Goal: Task Accomplishment & Management: Manage account settings

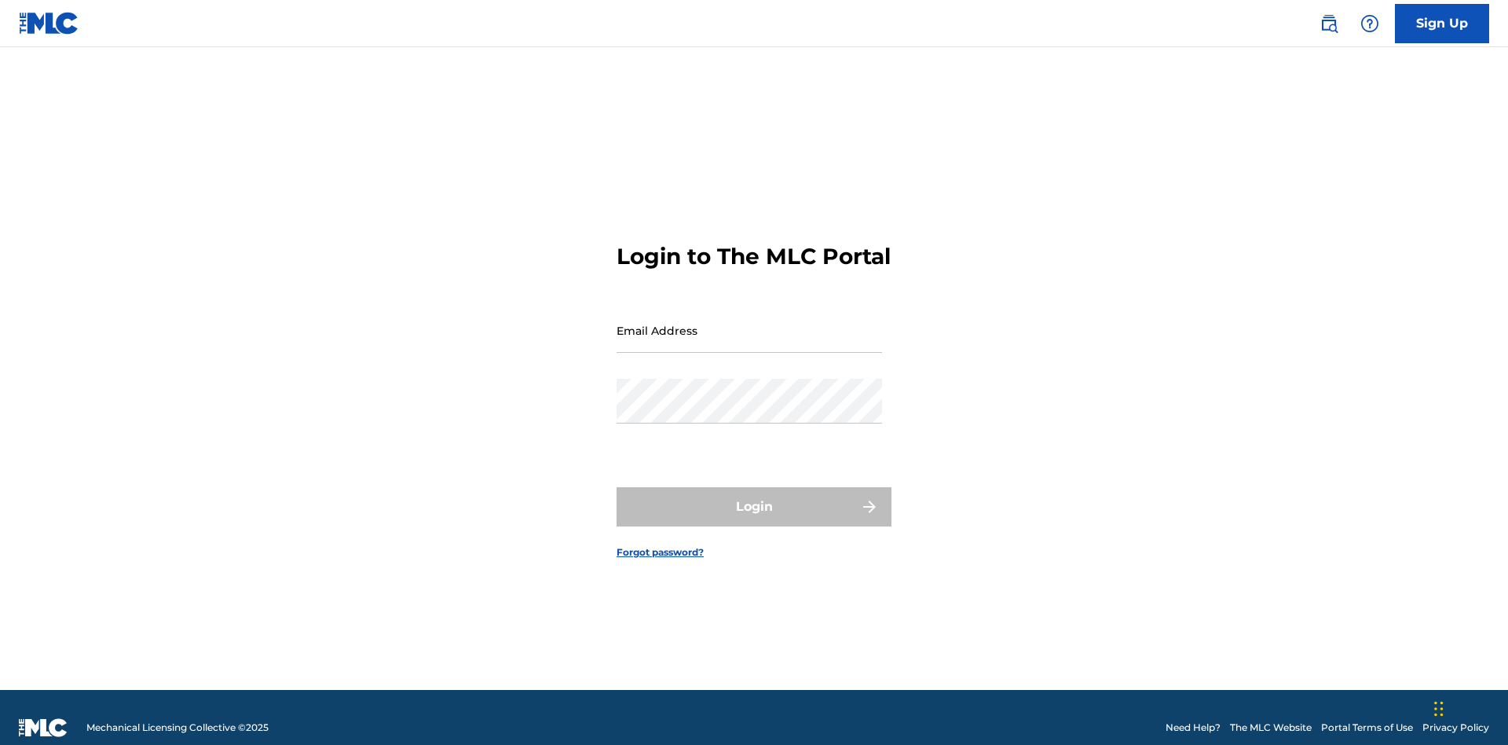
scroll to position [20, 0]
click at [749, 323] on input "Email Address" at bounding box center [749, 330] width 265 height 45
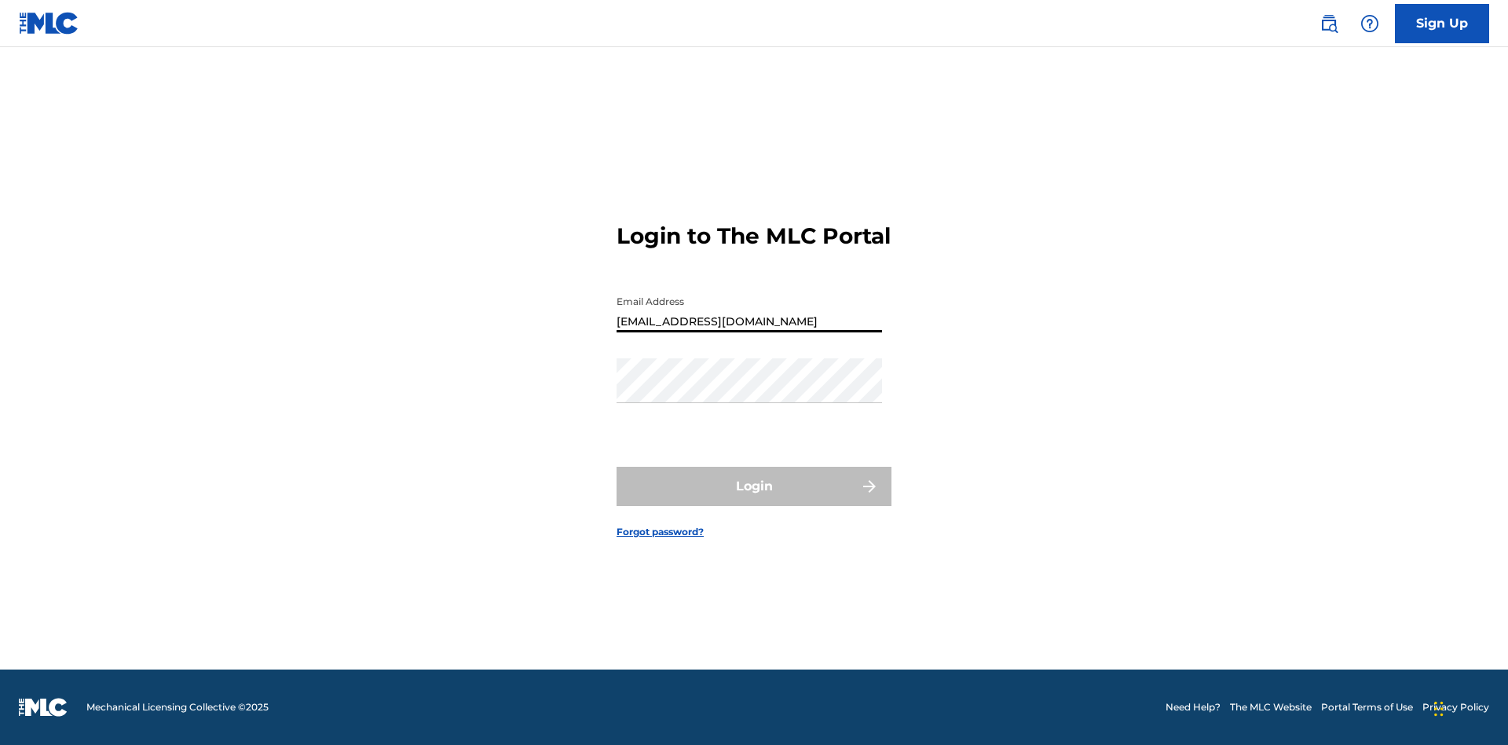
type input "Duke.McTesterson@gmail.com"
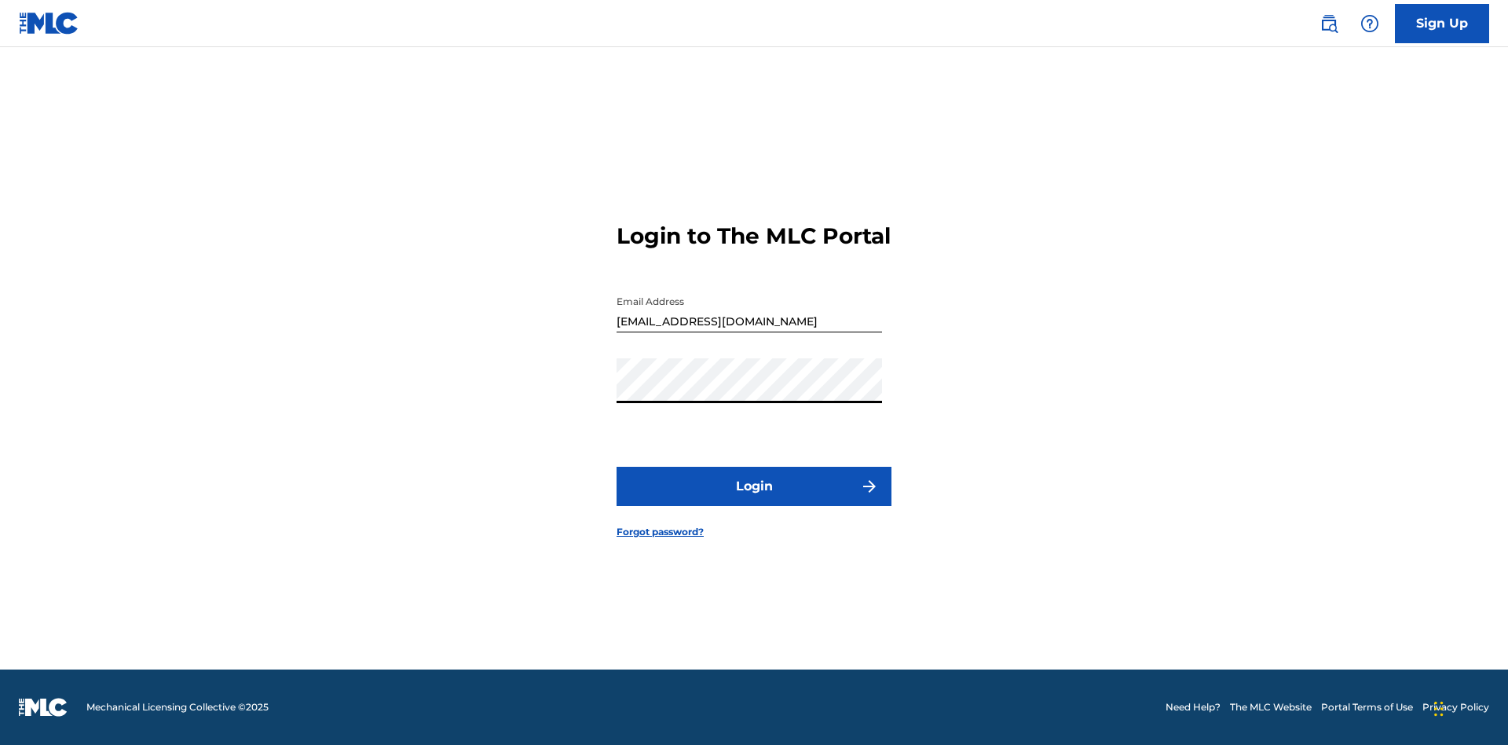
click at [754, 500] on button "Login" at bounding box center [754, 486] width 275 height 39
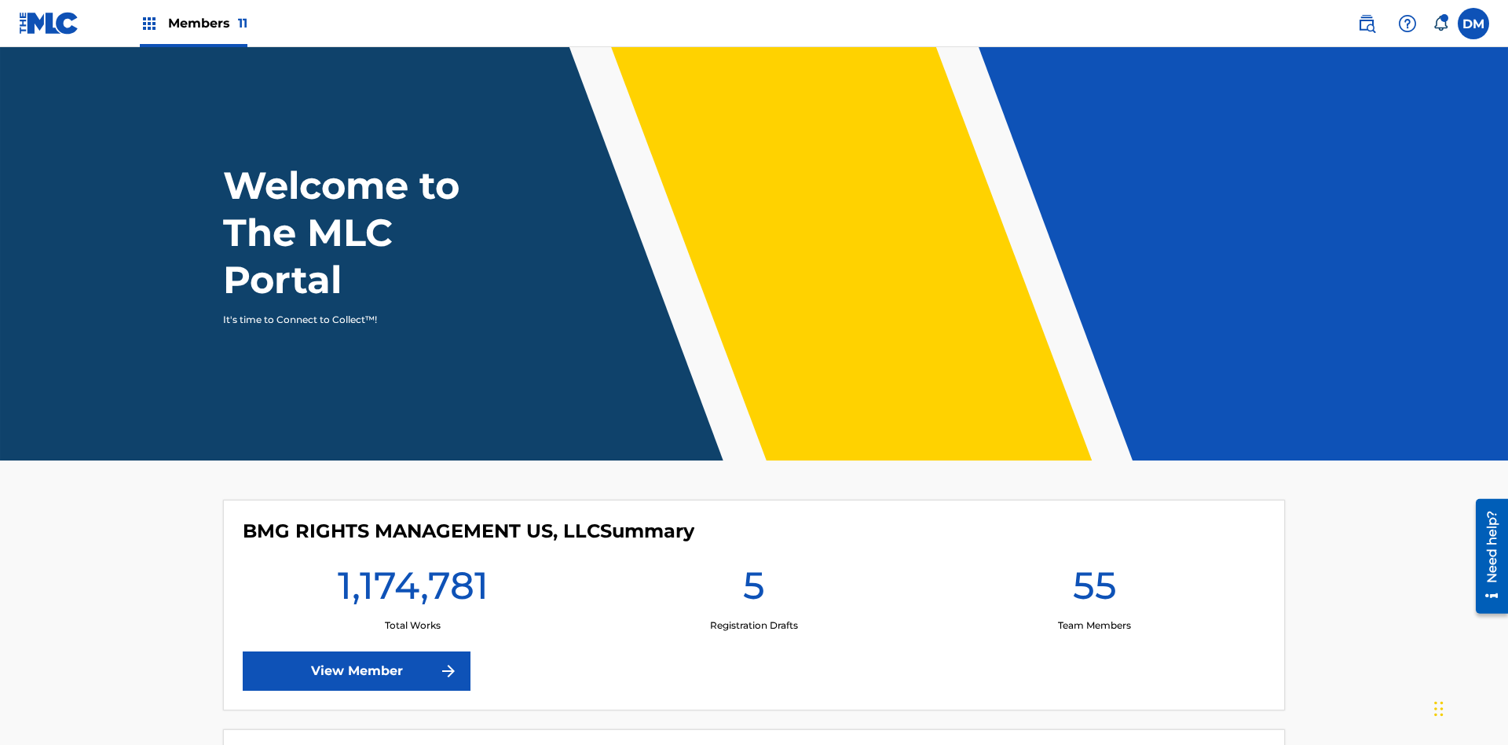
click at [193, 23] on span "Members 11" at bounding box center [207, 23] width 79 height 18
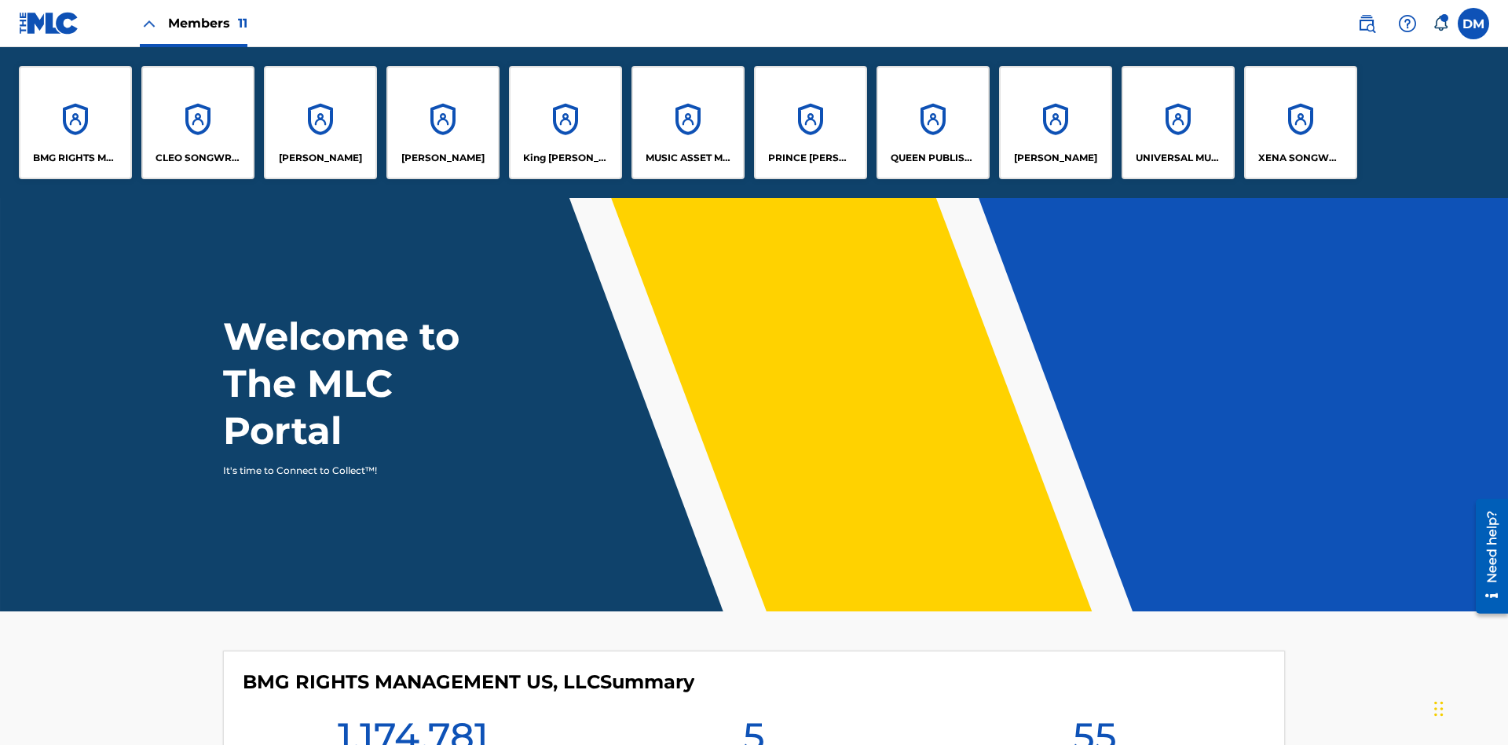
click at [565, 158] on p "King [PERSON_NAME]" at bounding box center [566, 158] width 86 height 14
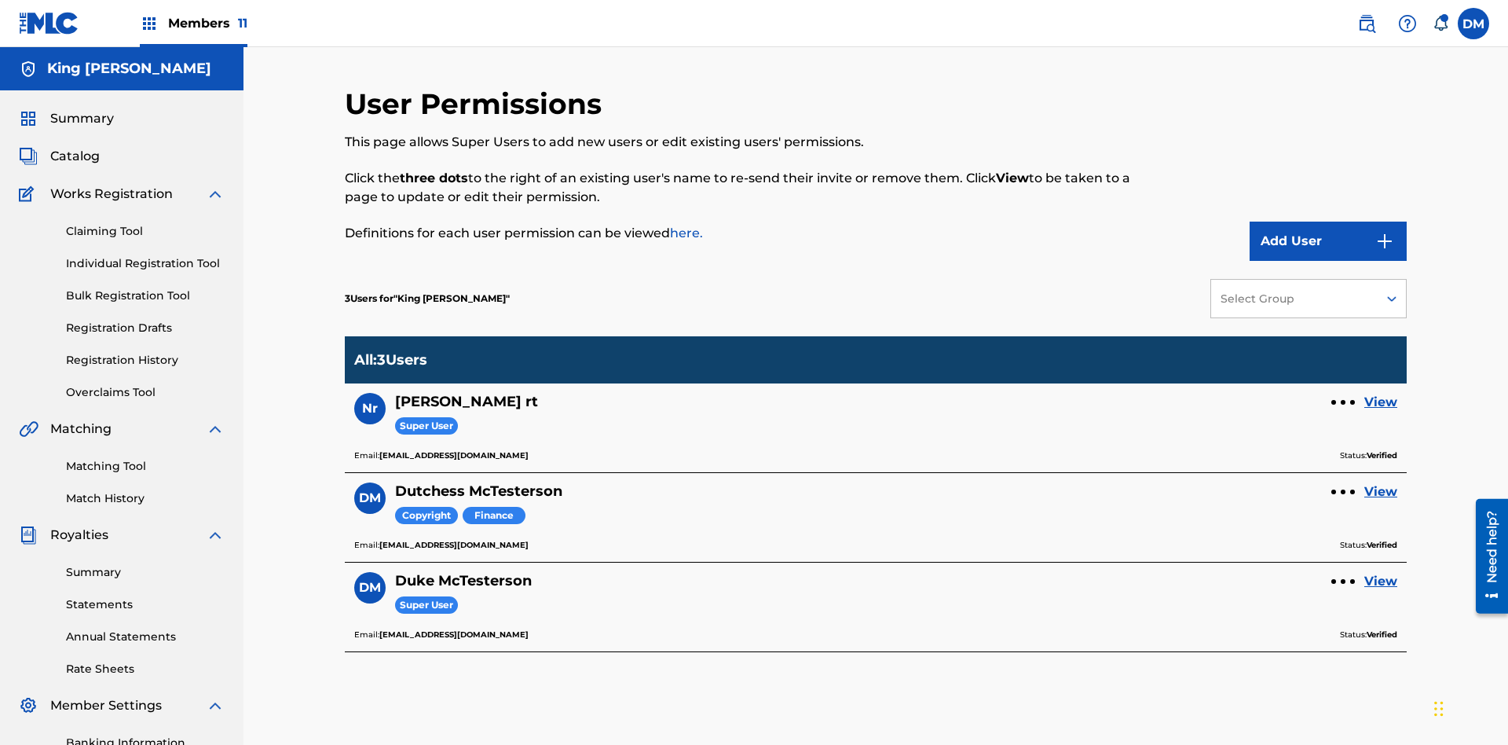
click at [1381, 482] on link "View" at bounding box center [1380, 491] width 33 height 19
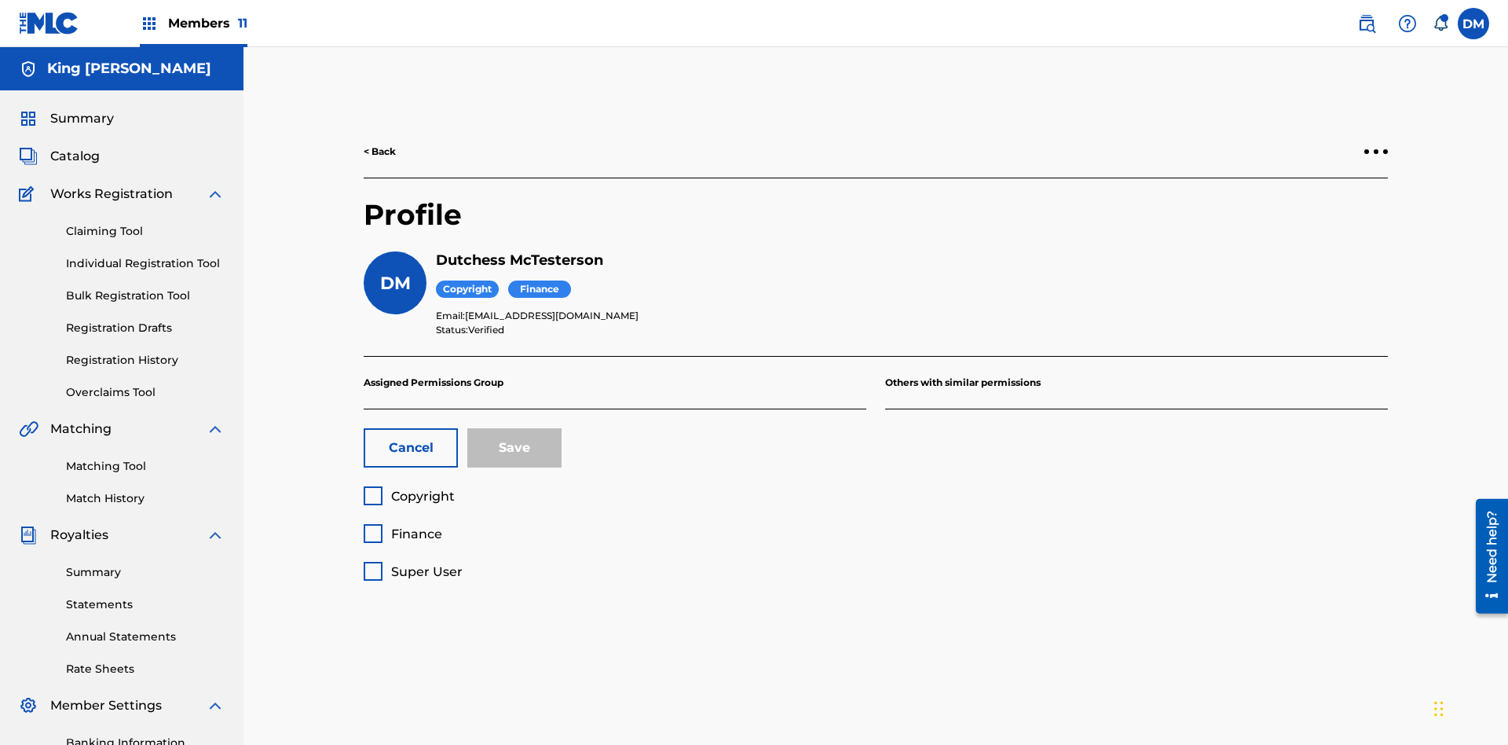
click at [412, 564] on span "Super User" at bounding box center [426, 571] width 71 height 15
click at [514, 428] on button "Save" at bounding box center [514, 447] width 94 height 39
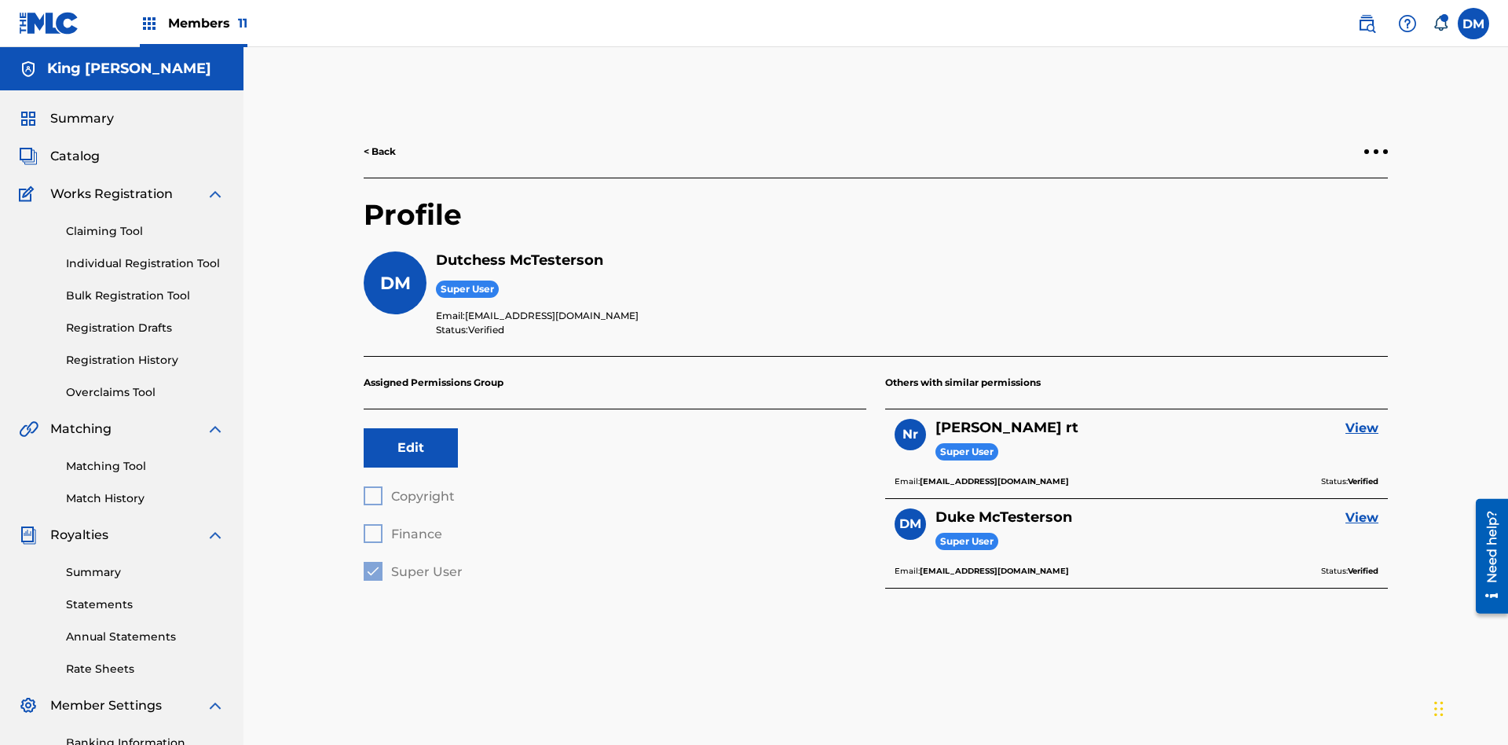
click at [1473, 23] on label at bounding box center [1473, 23] width 31 height 31
click at [1473, 24] on input "DM Duke McTesterson duke.mctesterson@gmail.com Notification Preferences Profile…" at bounding box center [1473, 24] width 0 height 0
click at [1321, 222] on p "Log out" at bounding box center [1321, 222] width 37 height 14
click at [1473, 24] on input "DM Duke McTesterson duke.mctesterson@gmail.com Notification Preferences Profile…" at bounding box center [1473, 24] width 0 height 0
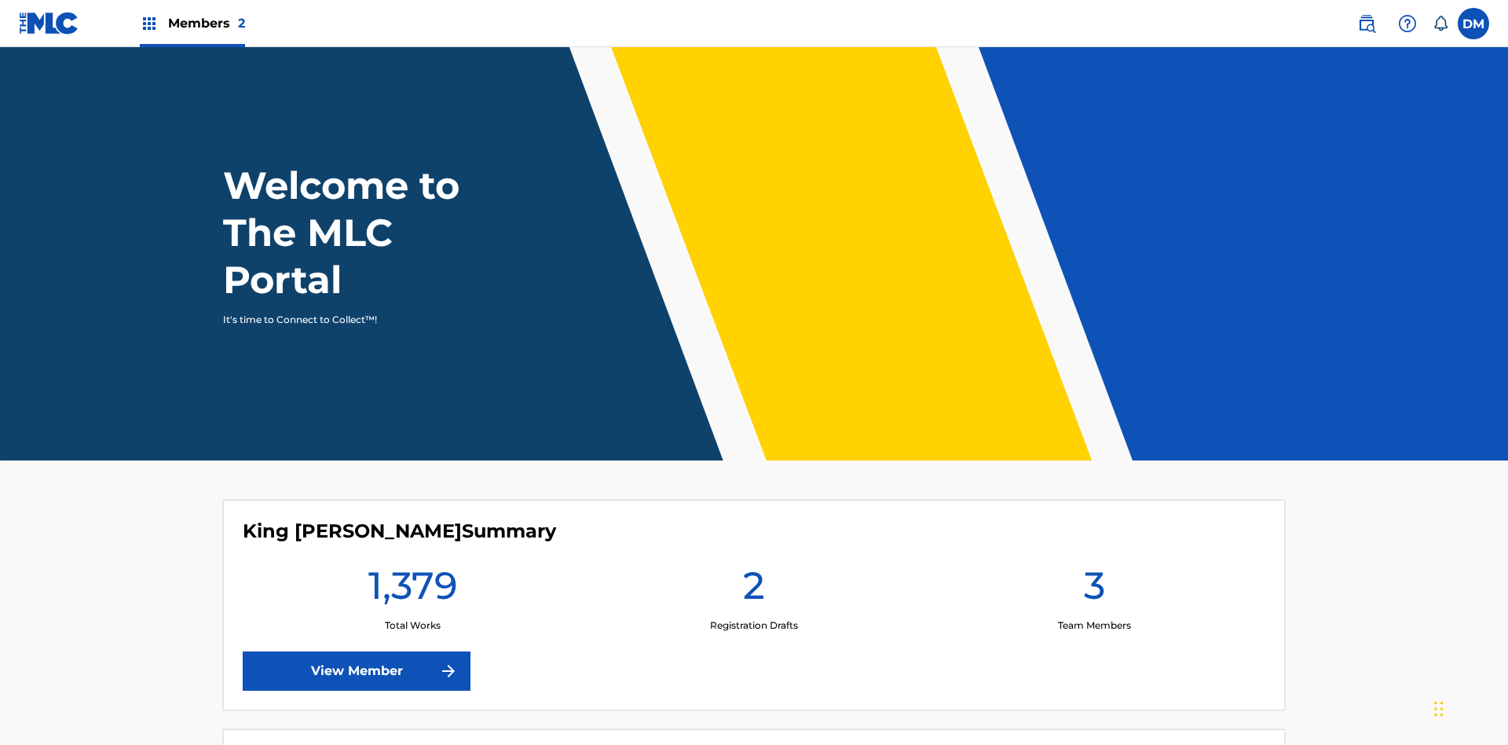
click at [192, 23] on span "Members 2" at bounding box center [206, 23] width 77 height 18
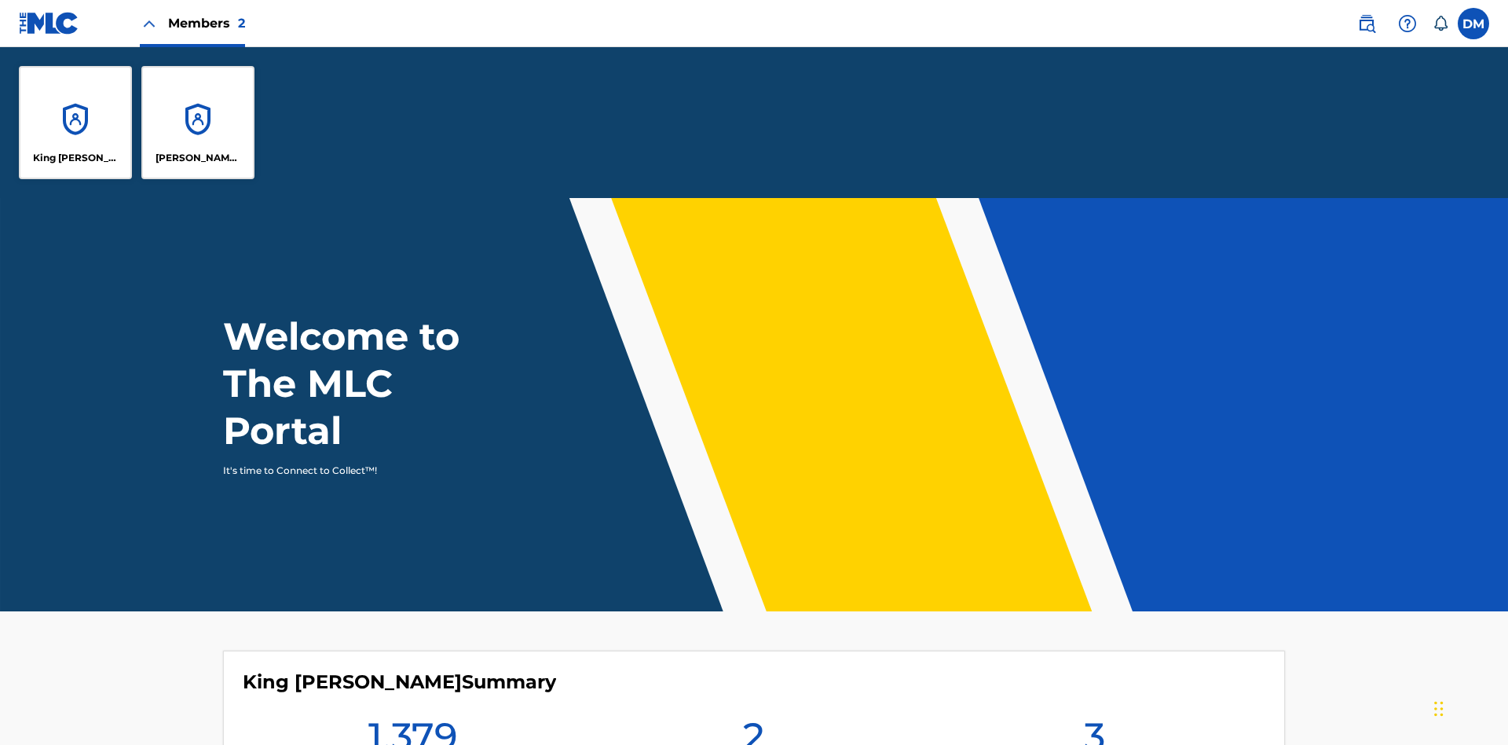
click at [75, 158] on p "King [PERSON_NAME]" at bounding box center [76, 158] width 86 height 14
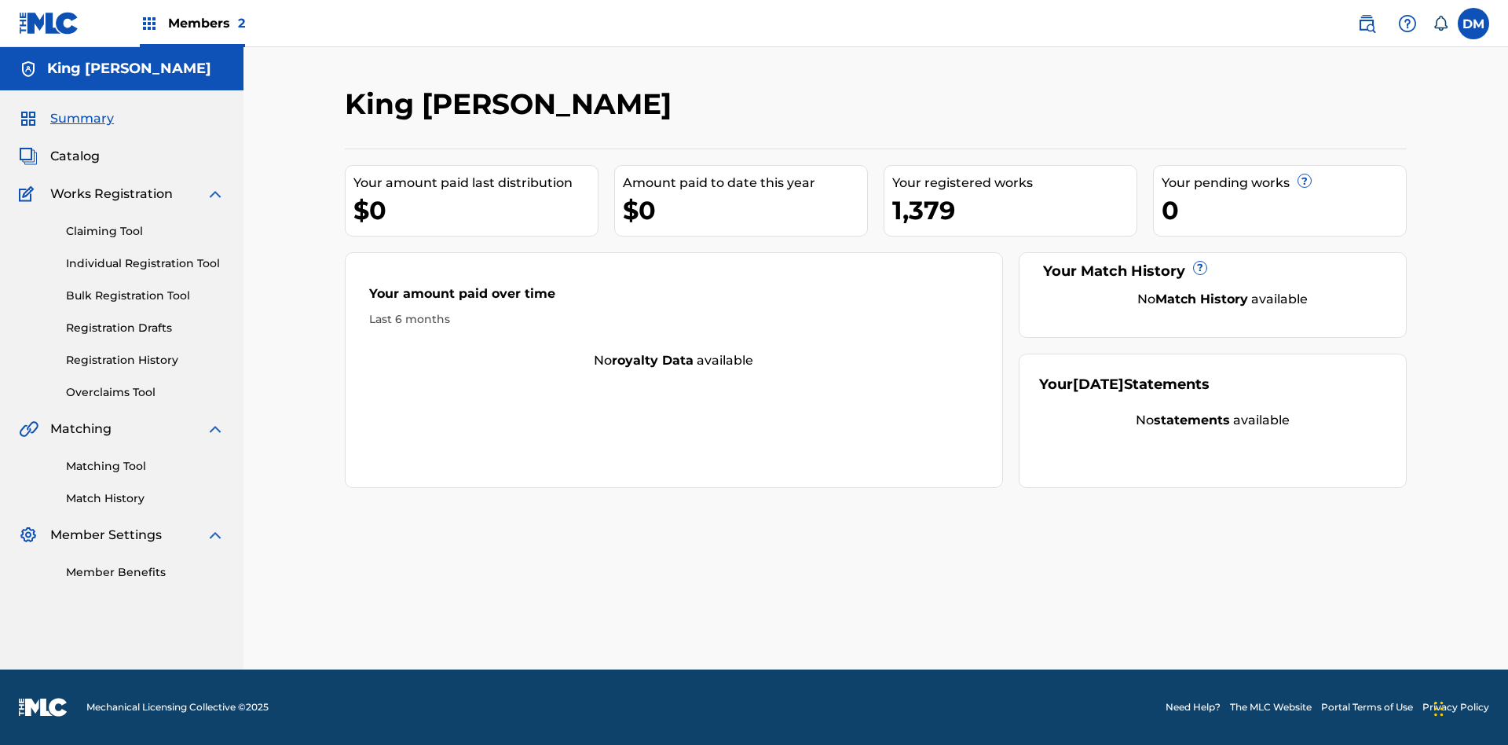
click at [81, 119] on span "Summary" at bounding box center [82, 118] width 64 height 19
click at [145, 466] on link "Matching Tool" at bounding box center [145, 466] width 159 height 16
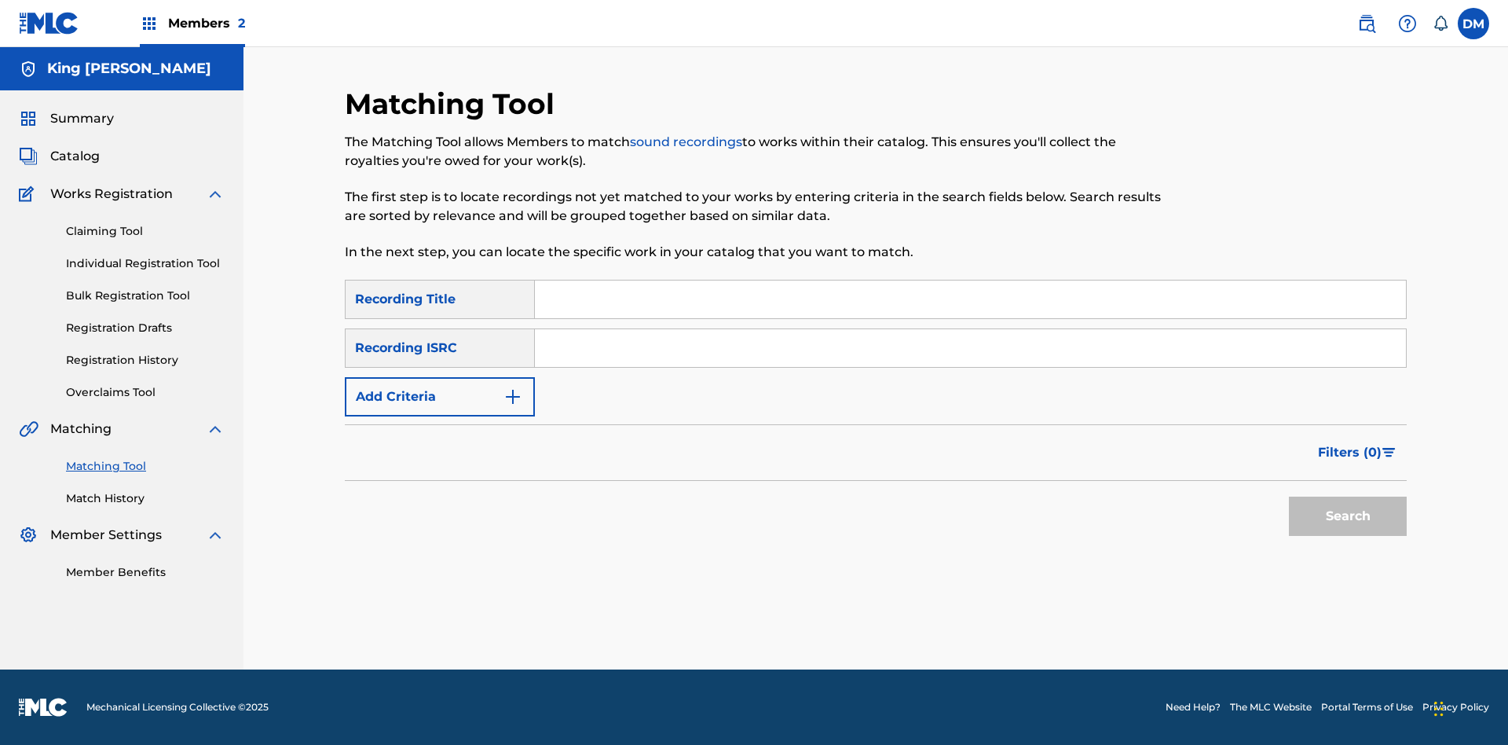
click at [145, 498] on link "Match History" at bounding box center [145, 498] width 159 height 16
click at [145, 572] on link "Member Benefits" at bounding box center [145, 572] width 159 height 16
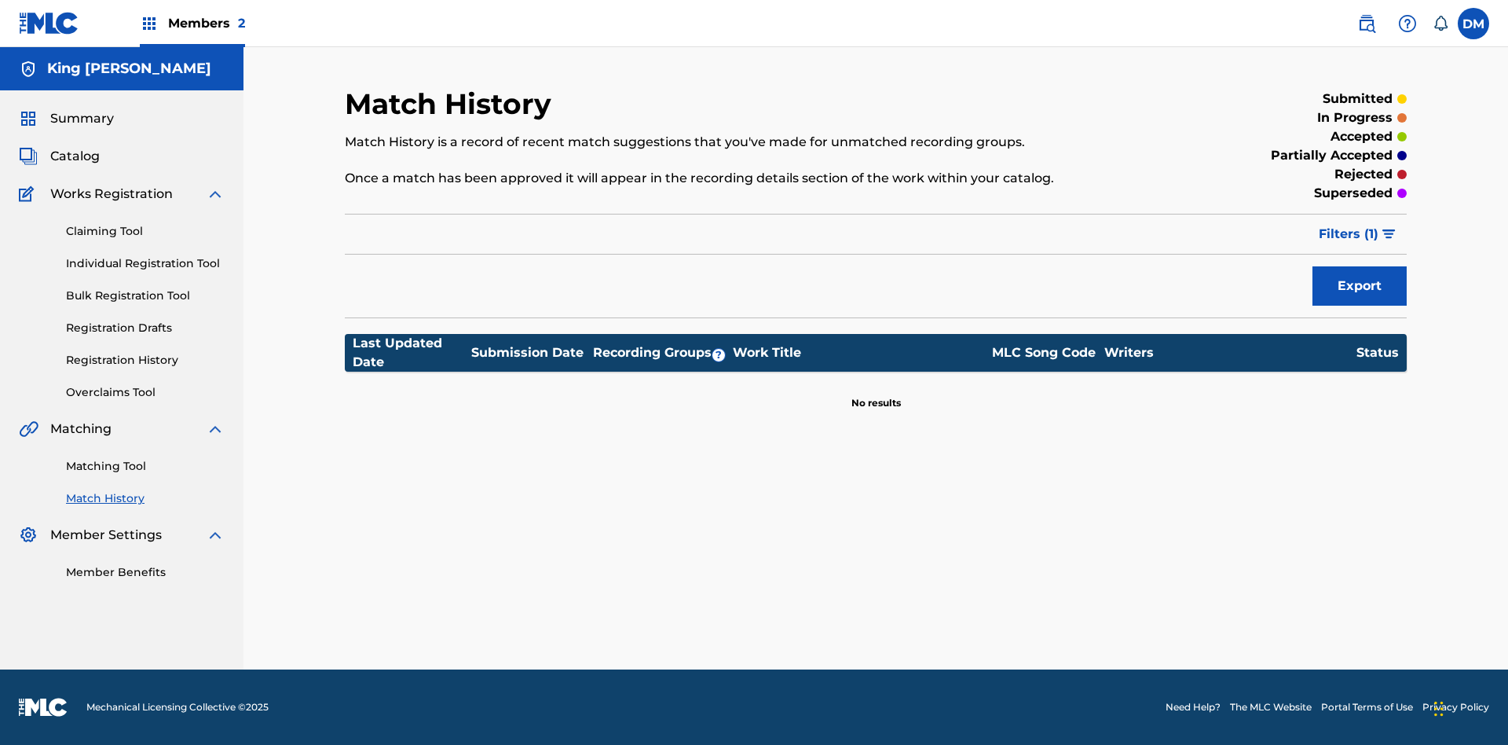
click at [1473, 23] on label at bounding box center [1473, 23] width 31 height 31
click at [1473, 24] on input "[PERSON_NAME] [PERSON_NAME] [EMAIL_ADDRESS][DOMAIN_NAME] Notification Preferenc…" at bounding box center [1473, 24] width 0 height 0
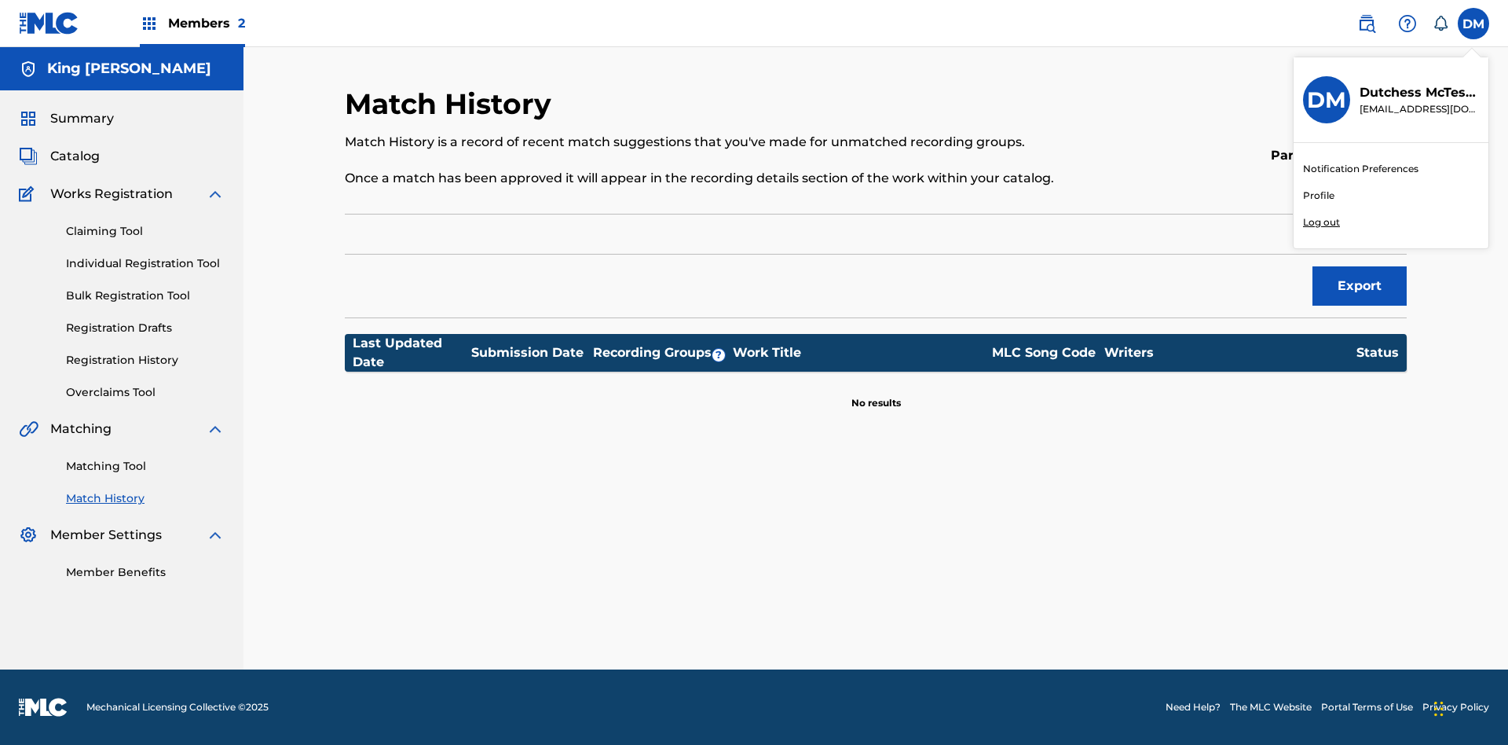
click at [1321, 222] on p "Log out" at bounding box center [1321, 222] width 37 height 14
click at [1473, 24] on input "[PERSON_NAME] [PERSON_NAME] [EMAIL_ADDRESS][DOMAIN_NAME] Notification Preferenc…" at bounding box center [1473, 24] width 0 height 0
